Goal: Information Seeking & Learning: Compare options

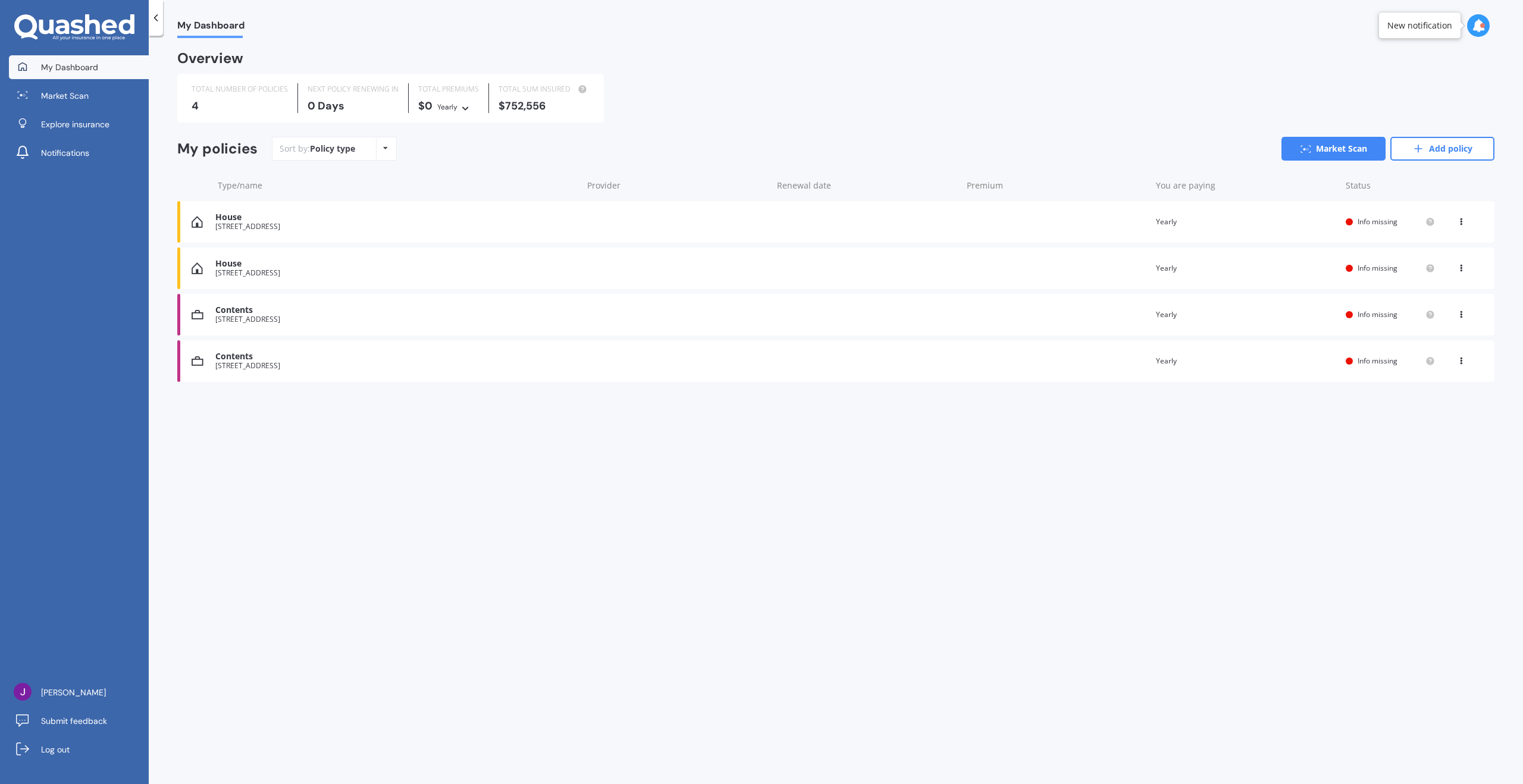
click at [294, 365] on div "[STREET_ADDRESS]" at bounding box center [396, 365] width 361 height 9
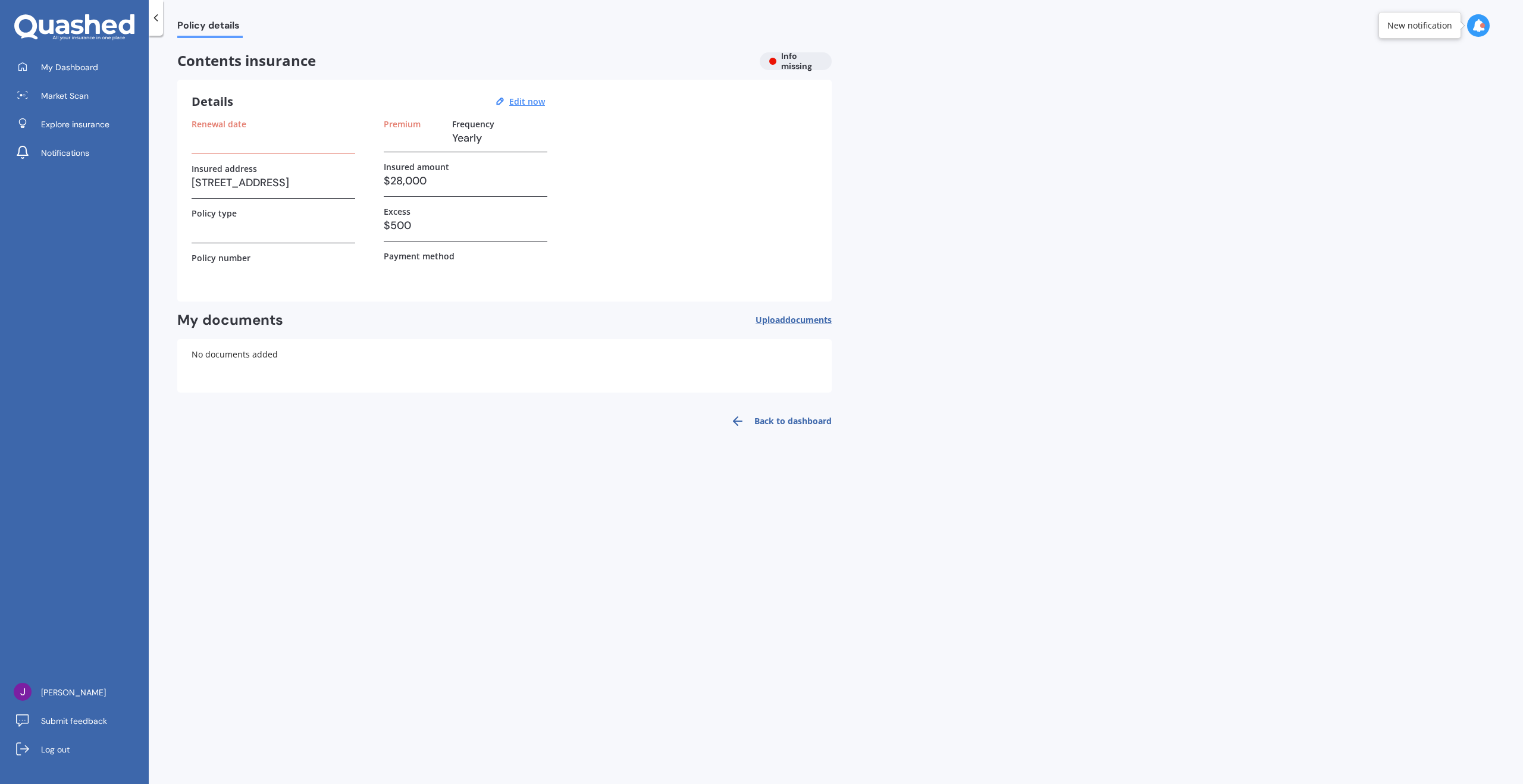
click at [275, 243] on div "Renewal date Insured address [STREET_ADDRESS] Policy type Policy number" at bounding box center [272, 203] width 163 height 168
click at [257, 237] on div "Policy type" at bounding box center [272, 226] width 163 height 35
click at [240, 221] on h3 at bounding box center [272, 227] width 163 height 17
click at [238, 142] on h3 at bounding box center [272, 138] width 163 height 17
click at [517, 98] on u "Edit now" at bounding box center [526, 101] width 36 height 12
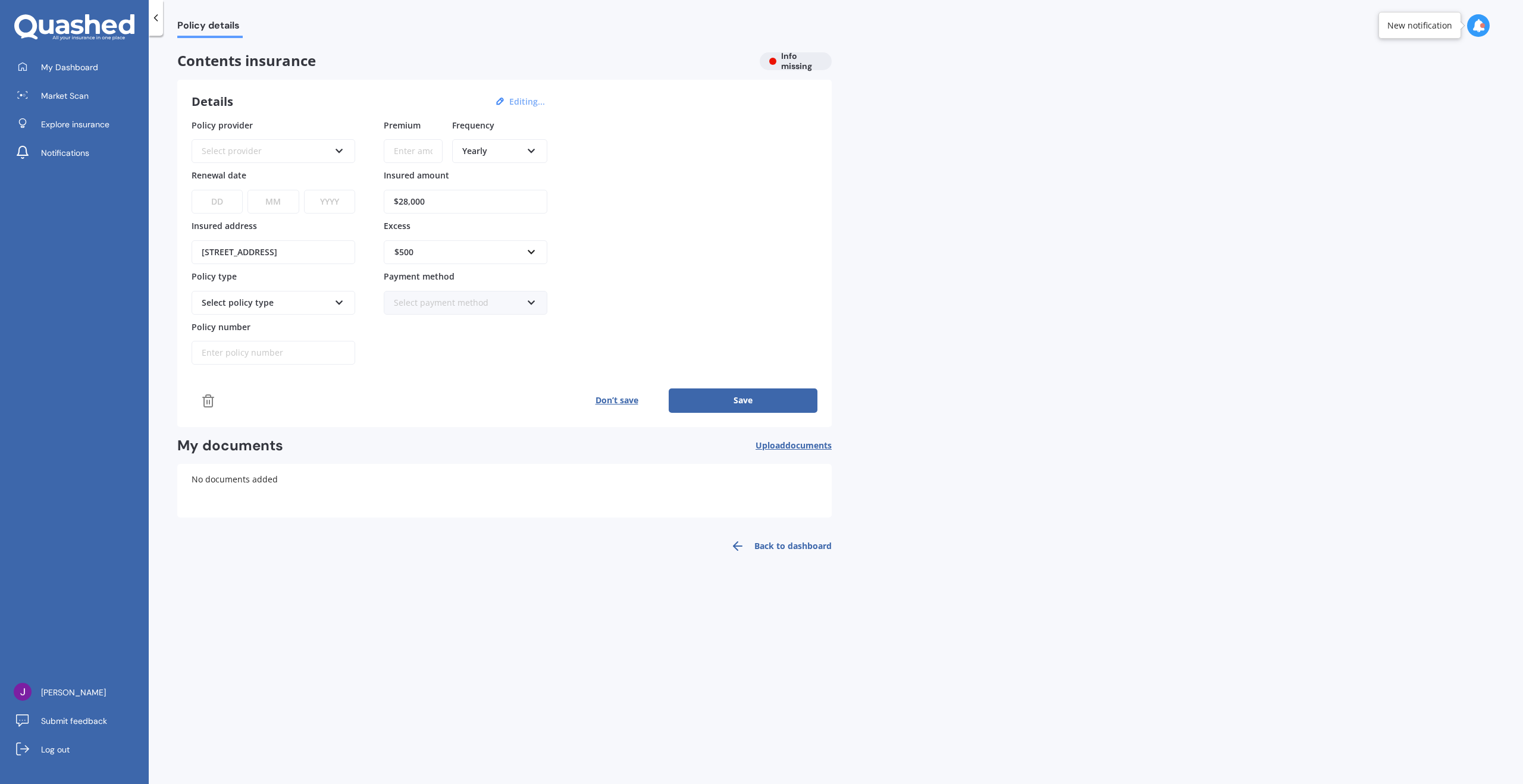
click at [241, 153] on div "Select provider" at bounding box center [266, 152] width 127 height 14
click at [300, 108] on div "Details Editing..." at bounding box center [369, 101] width 356 height 15
click at [151, 24] on div at bounding box center [155, 17] width 14 height 36
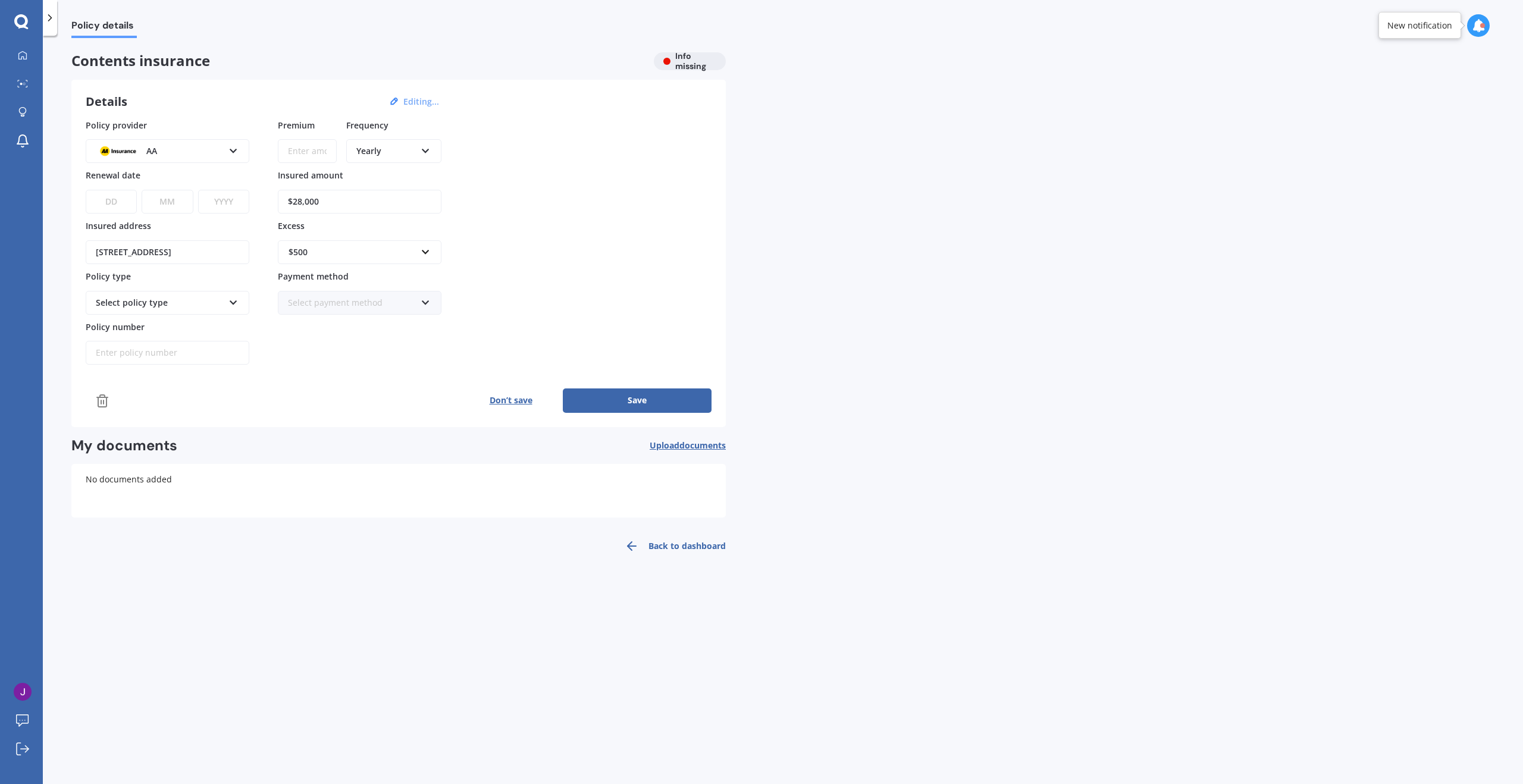
click at [99, 32] on span "Policy details" at bounding box center [104, 27] width 66 height 16
click at [60, 27] on div "Policy details" at bounding box center [97, 18] width 80 height 38
click at [690, 546] on link "Back to dashboard" at bounding box center [671, 546] width 108 height 29
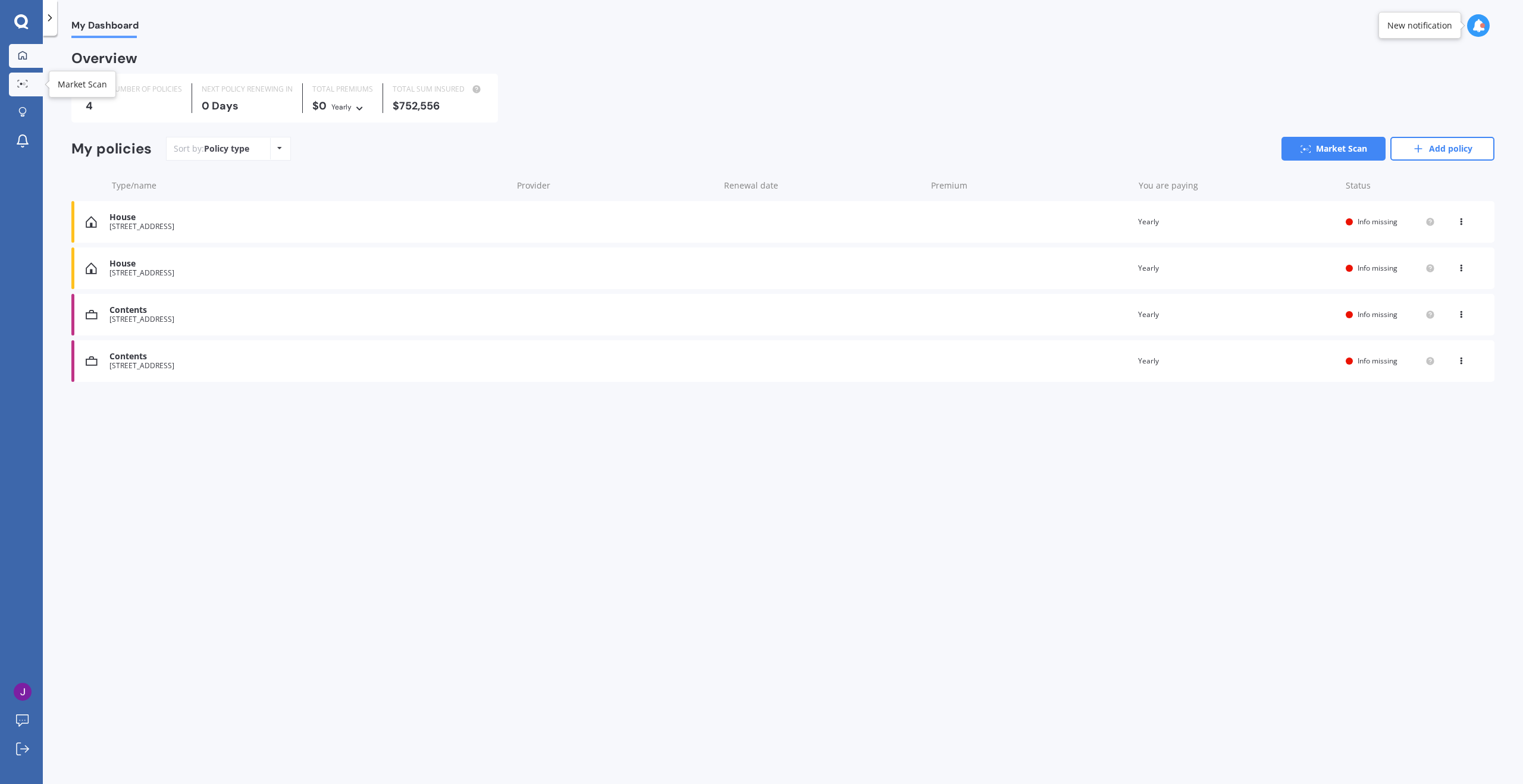
click at [36, 84] on link "Market Scan" at bounding box center [25, 84] width 34 height 24
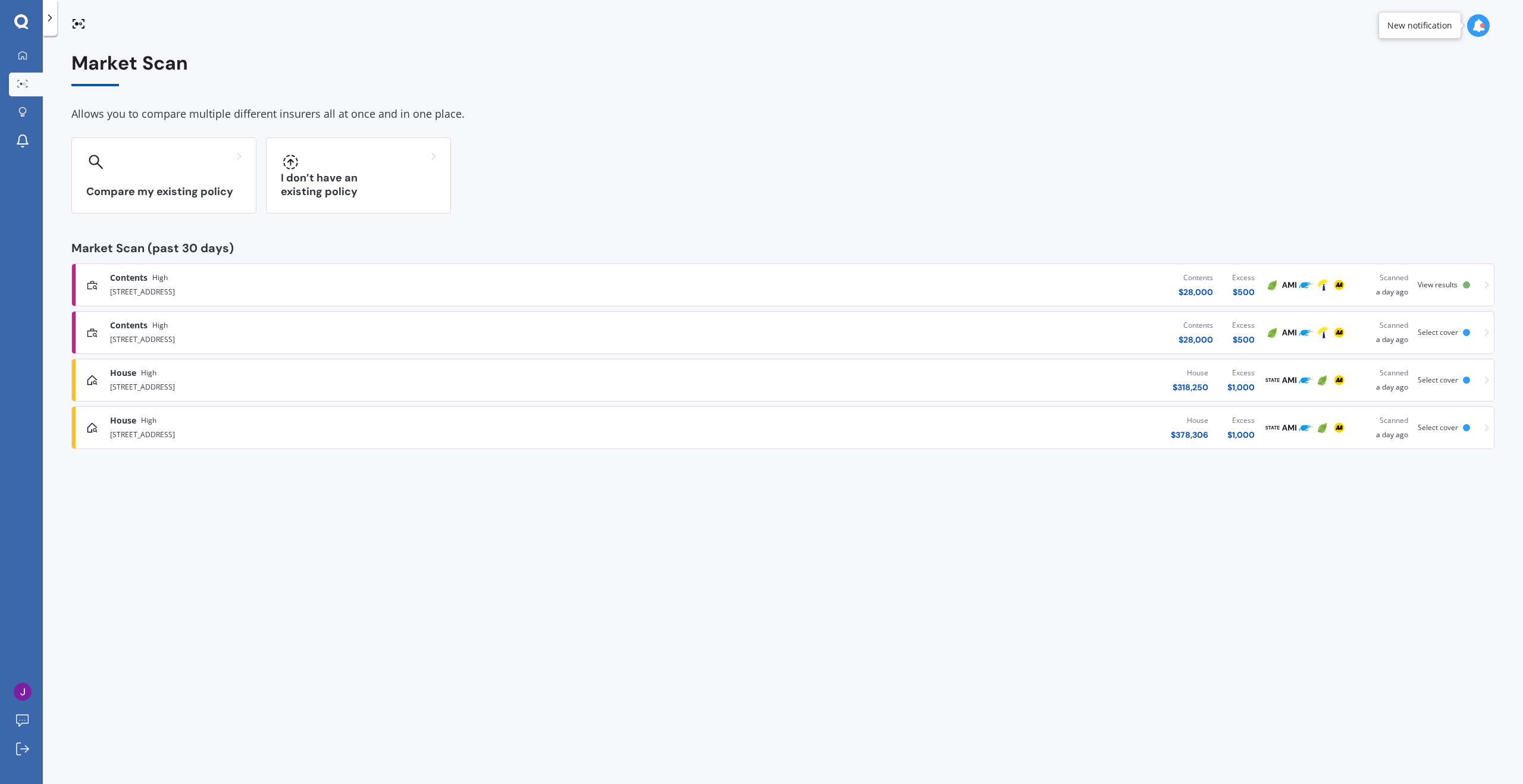
click at [179, 331] on div "5/11 Karamu Street, Te Atatū Peninsula, Auckland 0610" at bounding box center [392, 338] width 565 height 14
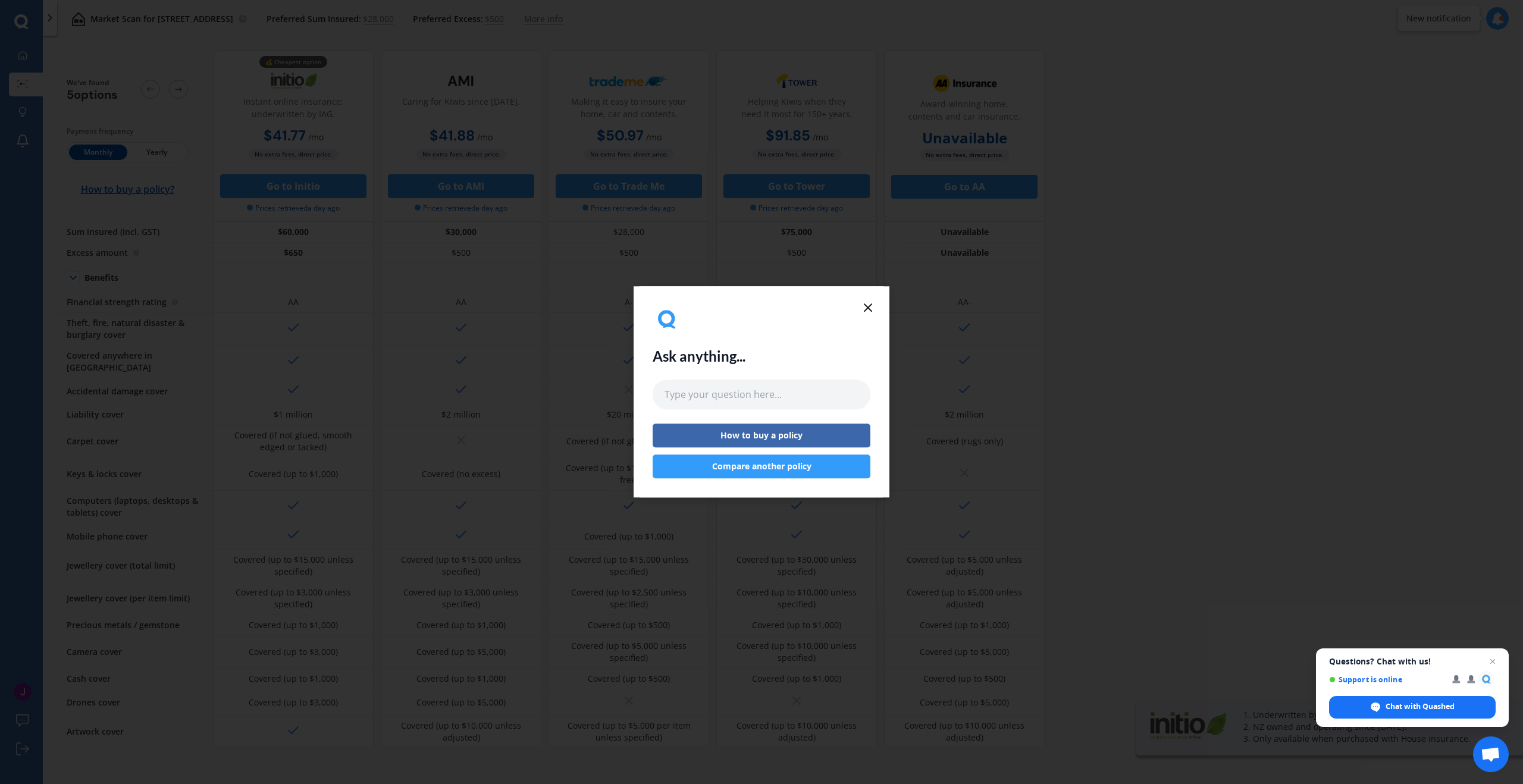
click at [874, 309] on icon at bounding box center [867, 307] width 14 height 14
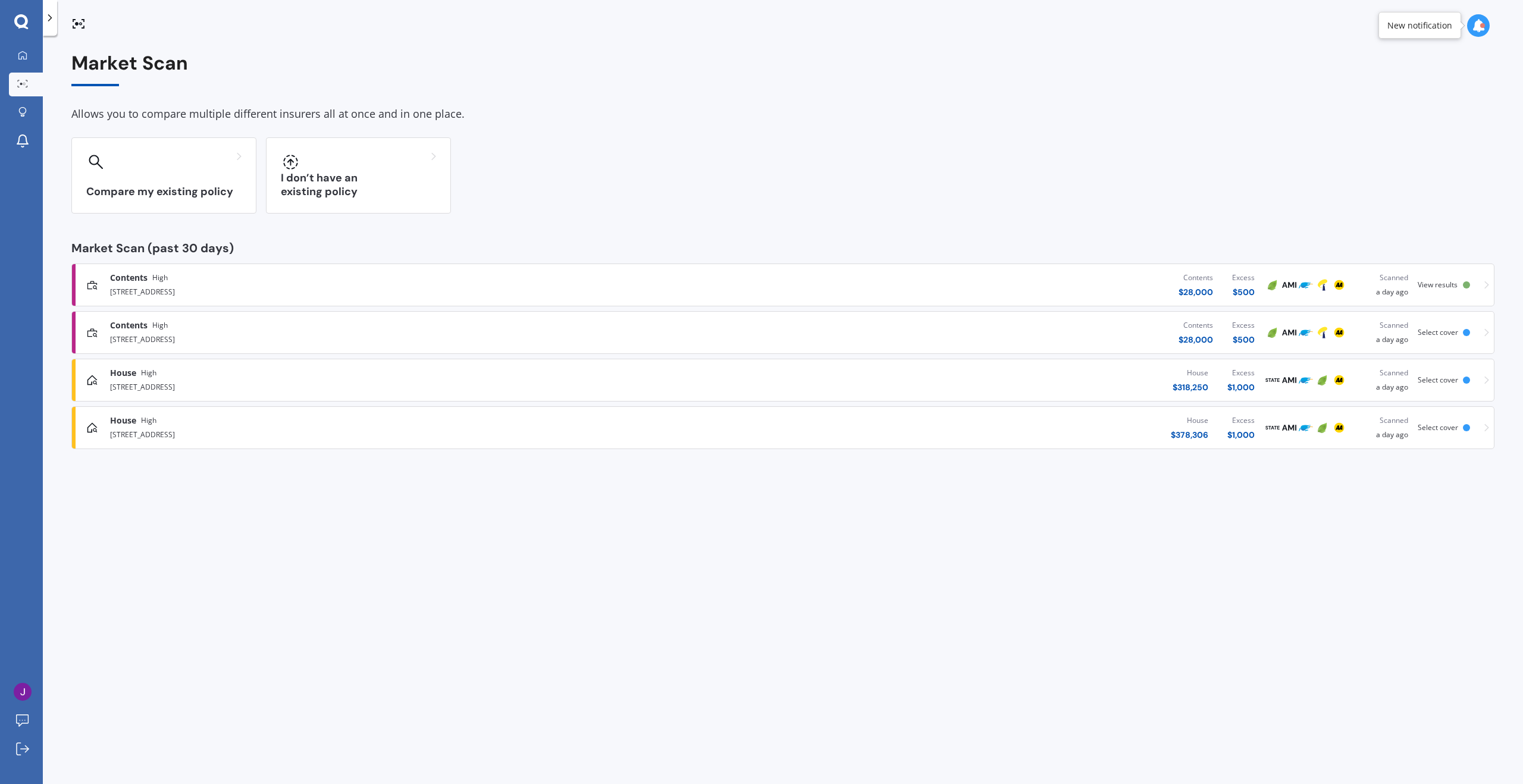
click at [867, 306] on div "Contents High 1C Shamrock Lane, Te Atatū Peninsula, Auckland 0610 Contents $ 28…" at bounding box center [782, 356] width 1423 height 185
click at [1075, 336] on div "Contents $ 28,000 Excess $ 500" at bounding box center [970, 332] width 589 height 36
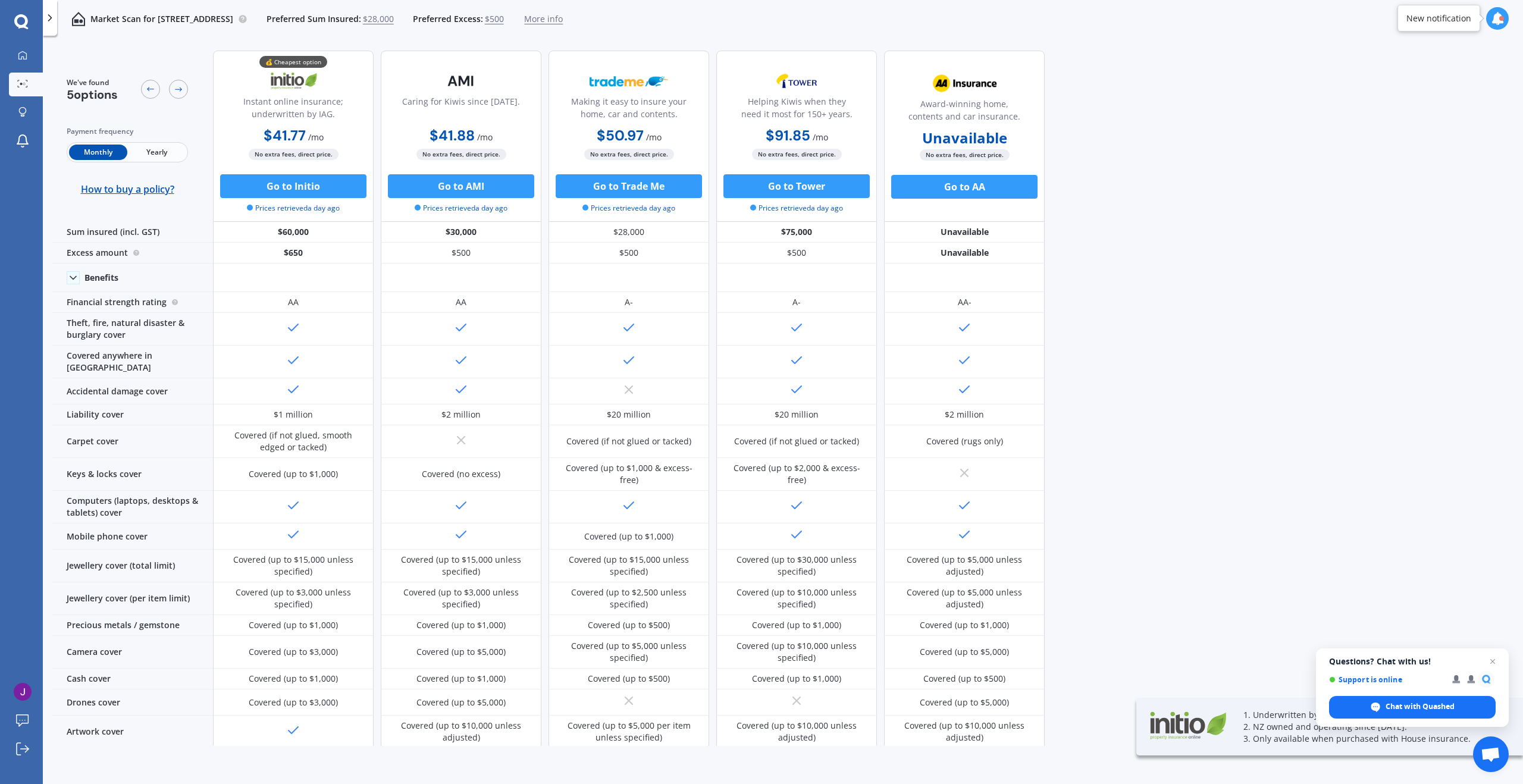
click at [173, 154] on span "Yearly" at bounding box center [156, 153] width 58 height 15
